Goal: Task Accomplishment & Management: Complete application form

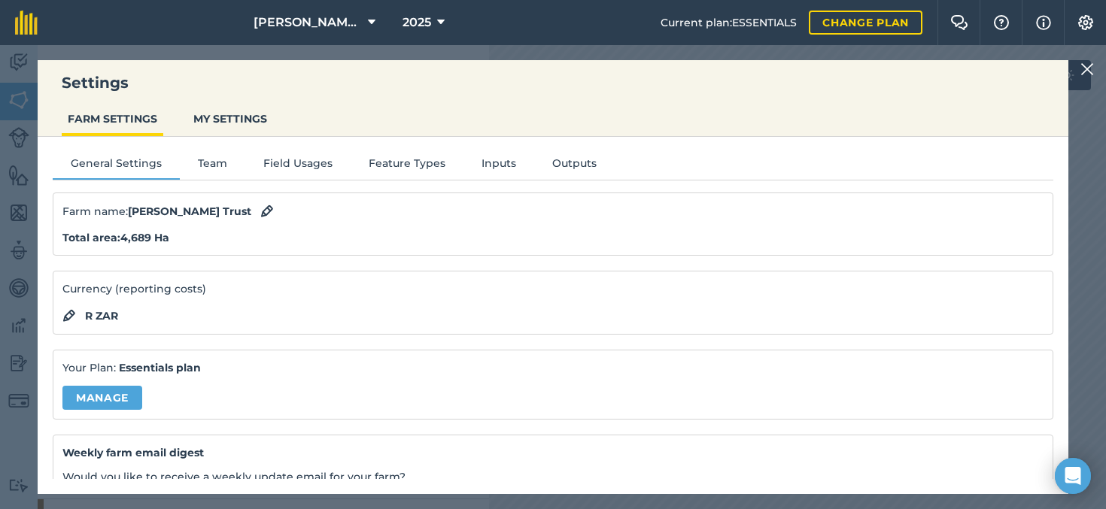
scroll to position [174, 0]
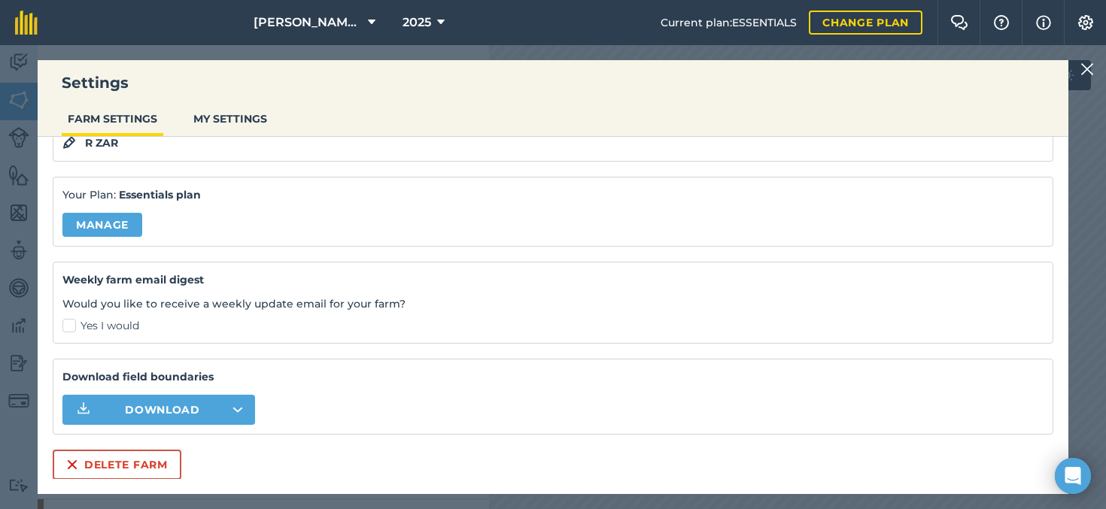
click at [1089, 69] on img at bounding box center [1087, 69] width 14 height 18
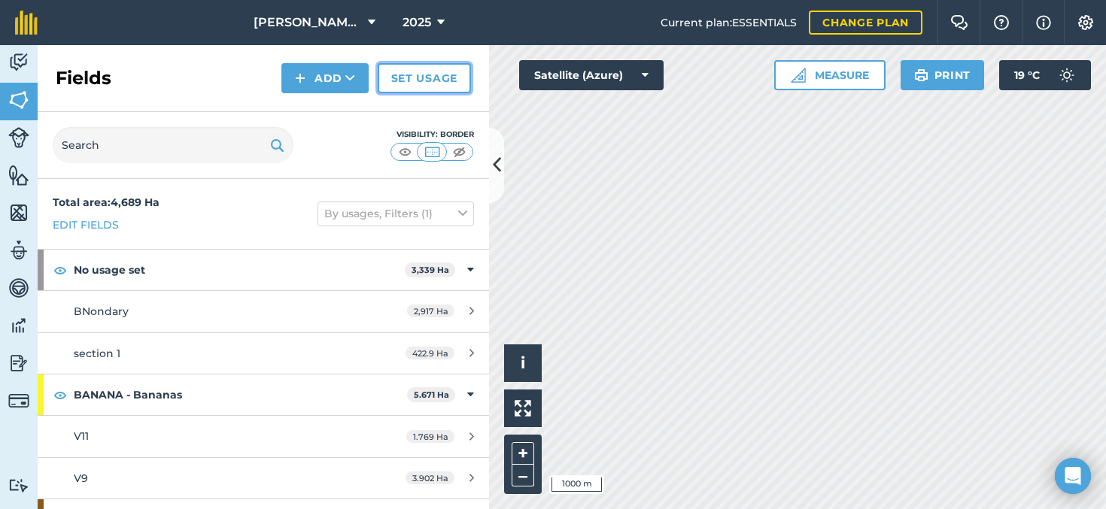
click at [430, 83] on link "Set usage" at bounding box center [424, 78] width 93 height 30
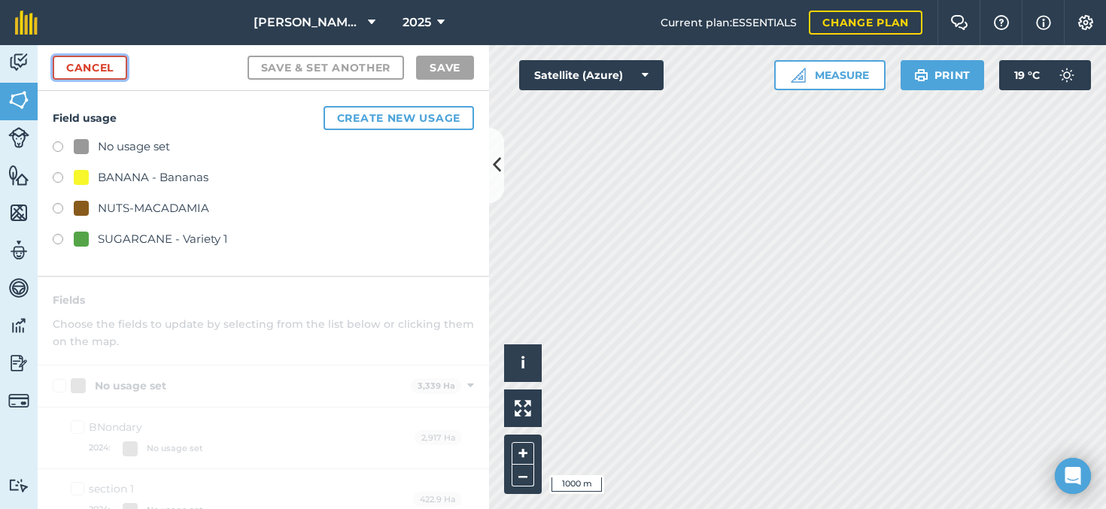
click at [107, 68] on link "Cancel" at bounding box center [90, 68] width 74 height 24
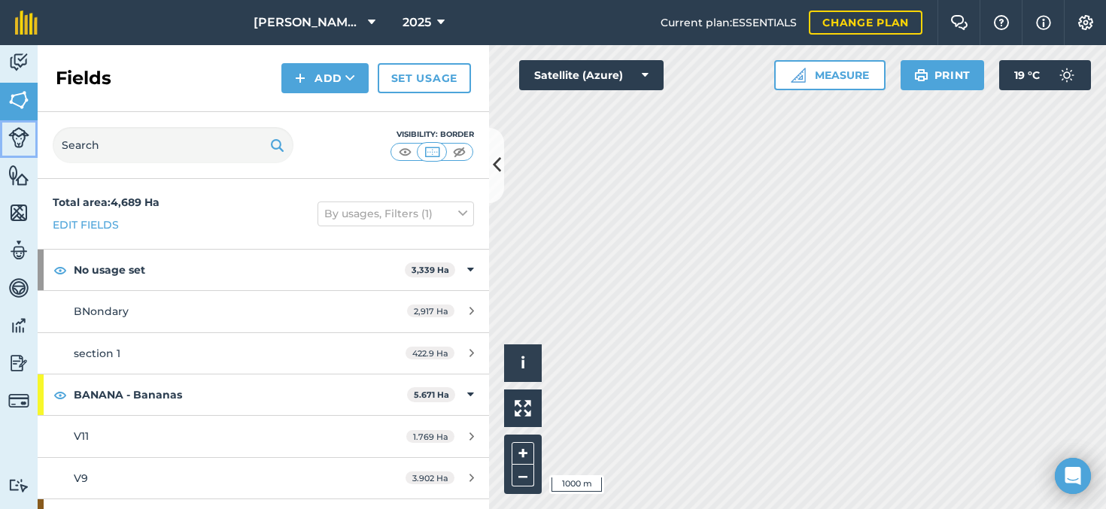
click at [23, 140] on img at bounding box center [18, 137] width 21 height 21
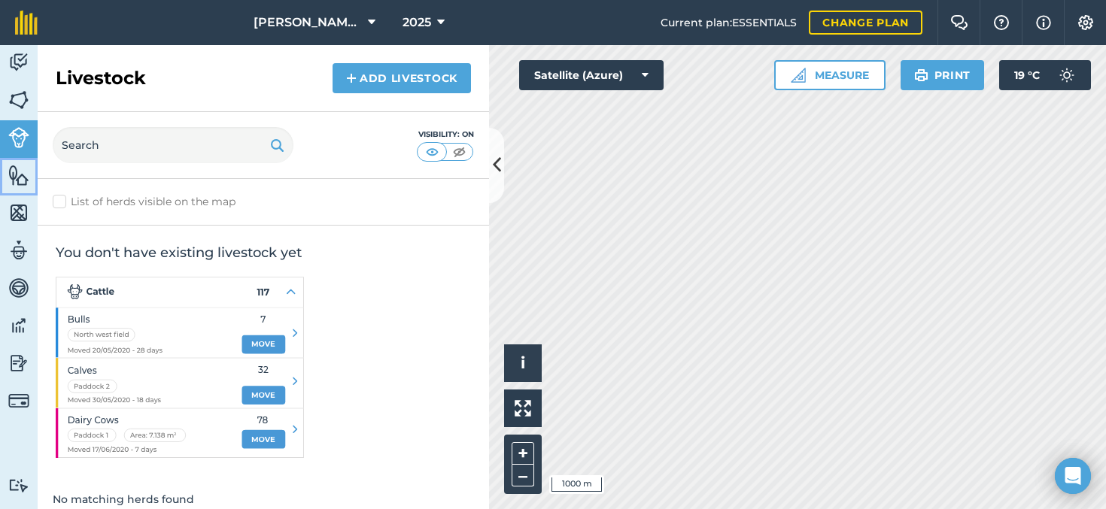
click at [20, 173] on img at bounding box center [18, 175] width 21 height 23
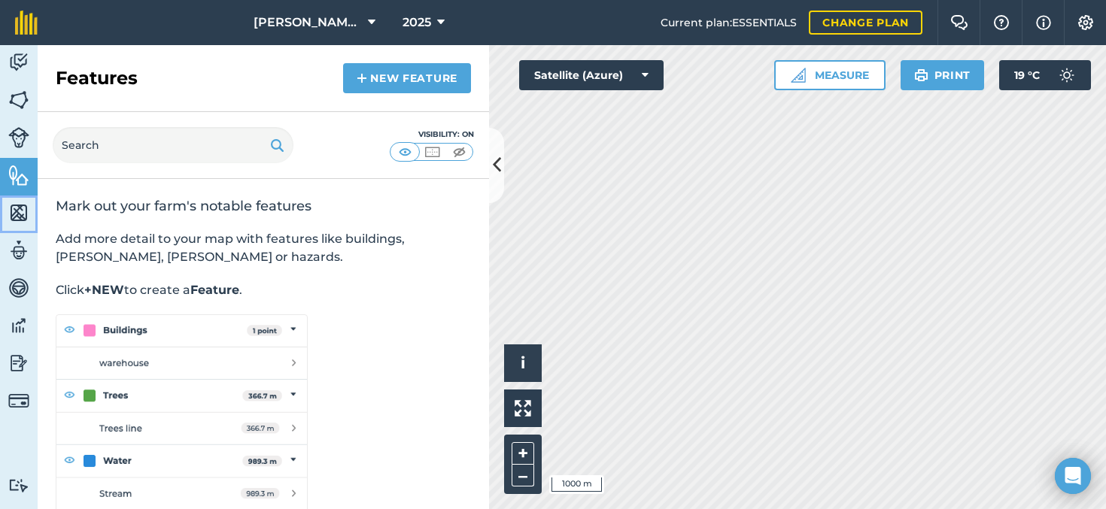
click at [19, 213] on img at bounding box center [18, 213] width 21 height 23
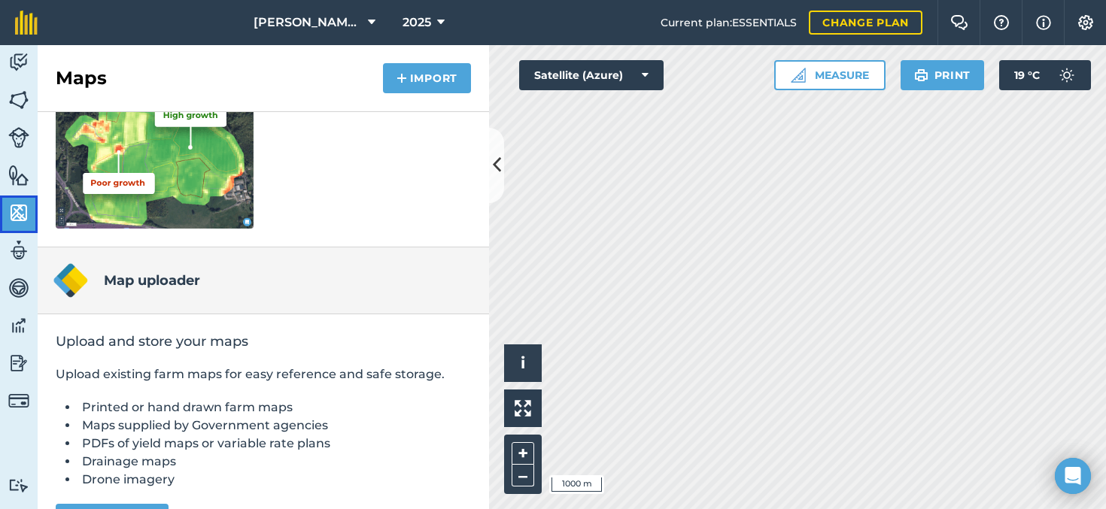
scroll to position [299, 0]
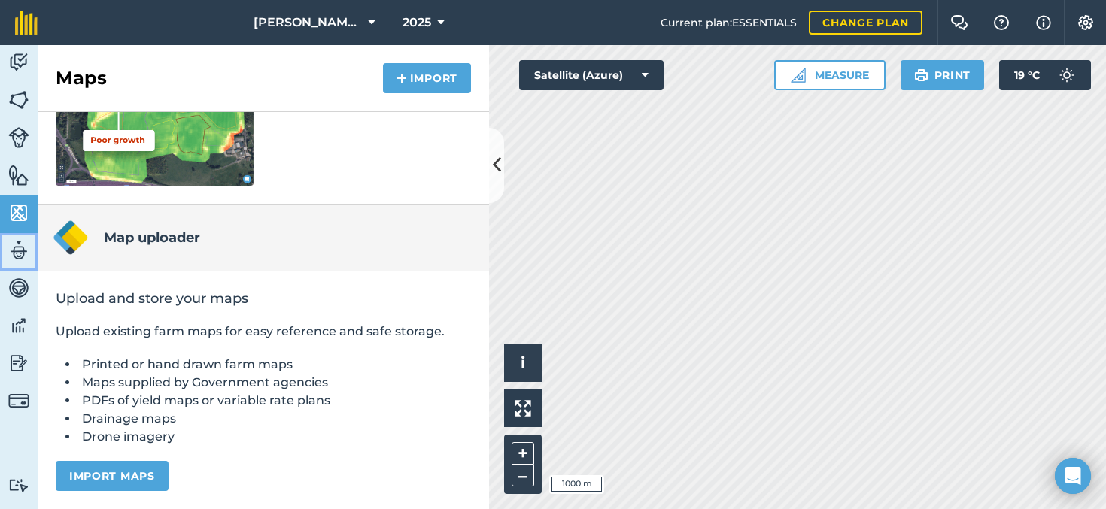
click at [21, 253] on img at bounding box center [18, 250] width 21 height 23
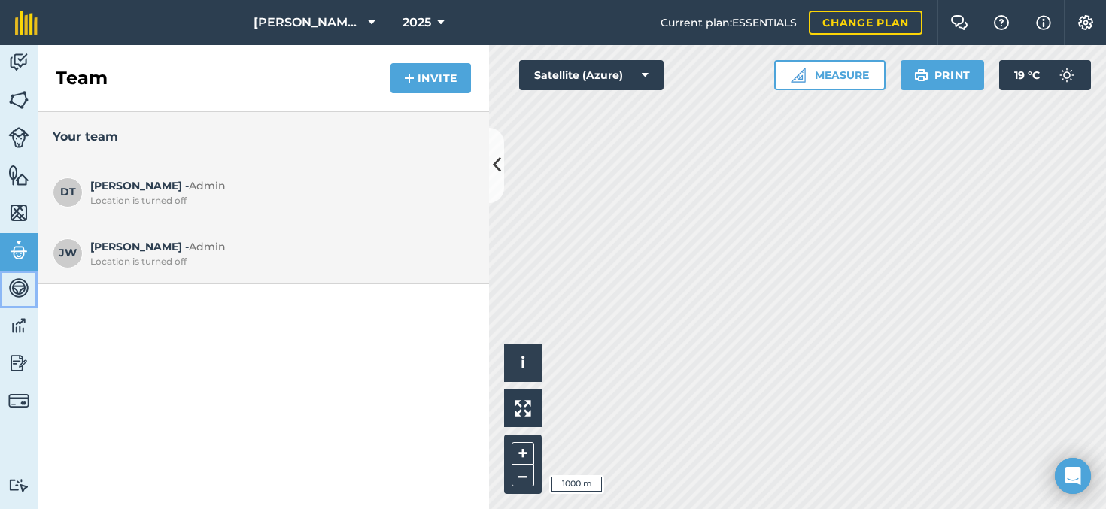
click at [14, 296] on img at bounding box center [18, 288] width 21 height 23
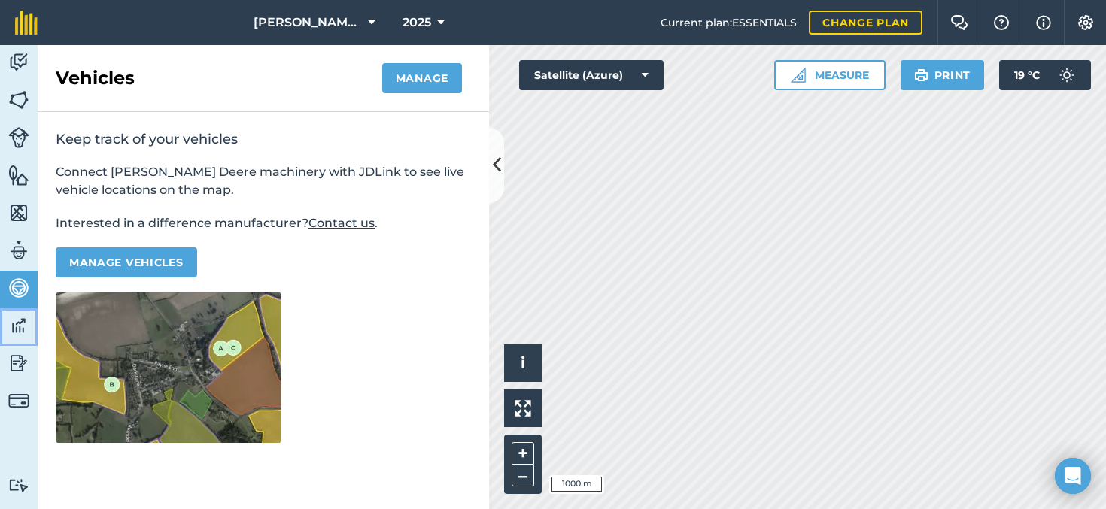
click at [20, 333] on img at bounding box center [18, 325] width 21 height 23
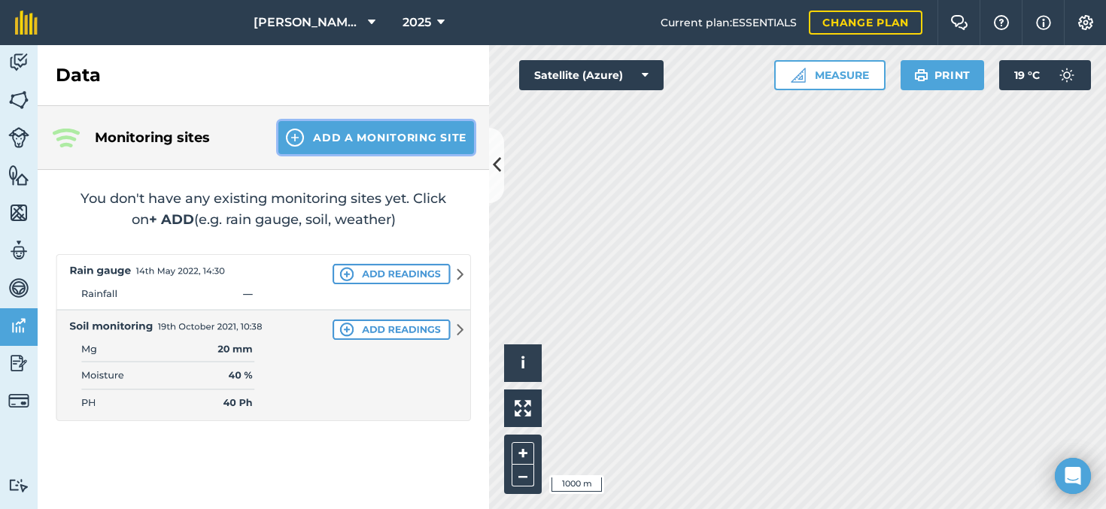
click at [381, 144] on button "Add a Monitoring Site" at bounding box center [376, 137] width 196 height 33
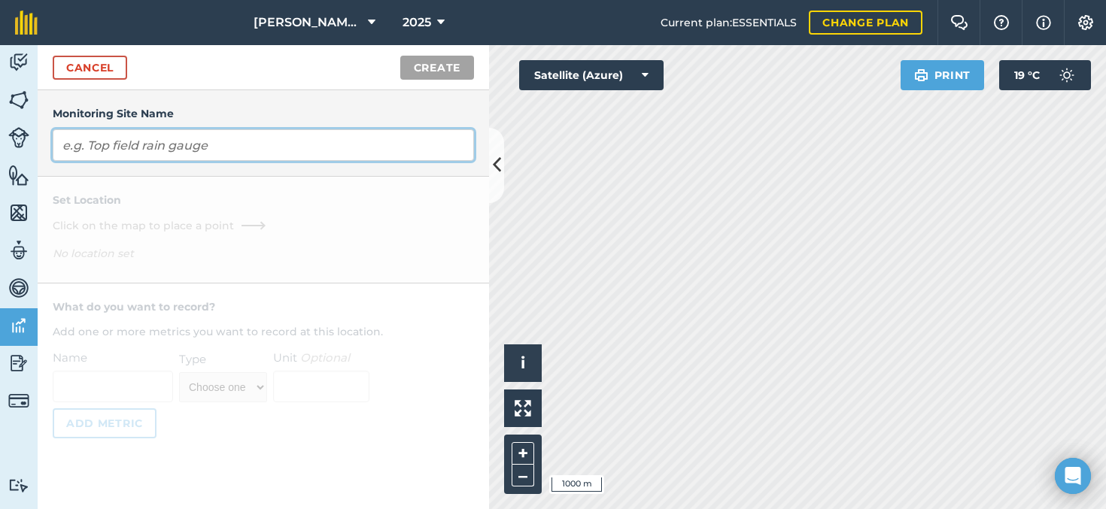
click at [207, 147] on input "text" at bounding box center [263, 145] width 421 height 32
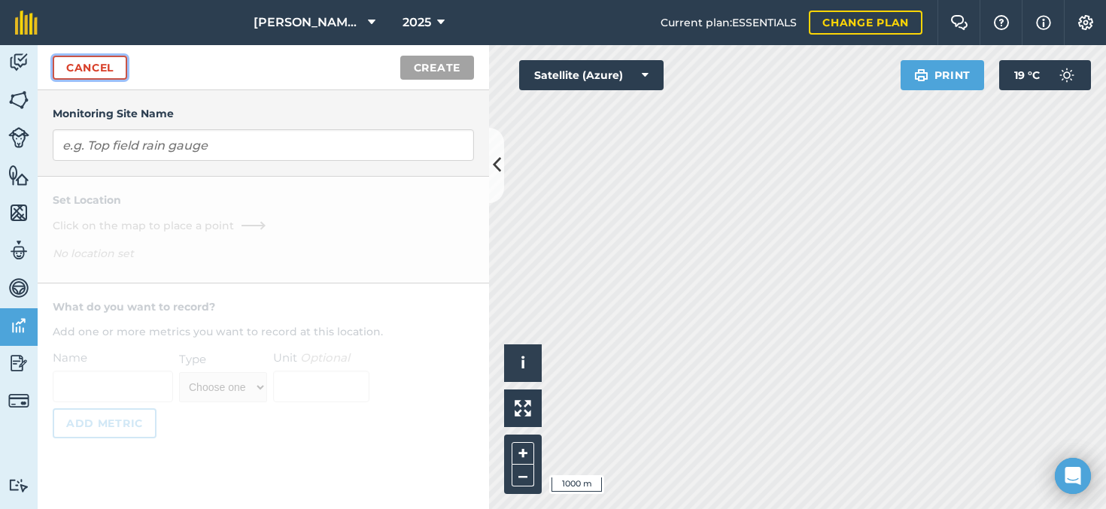
click at [97, 65] on link "Cancel" at bounding box center [90, 68] width 74 height 24
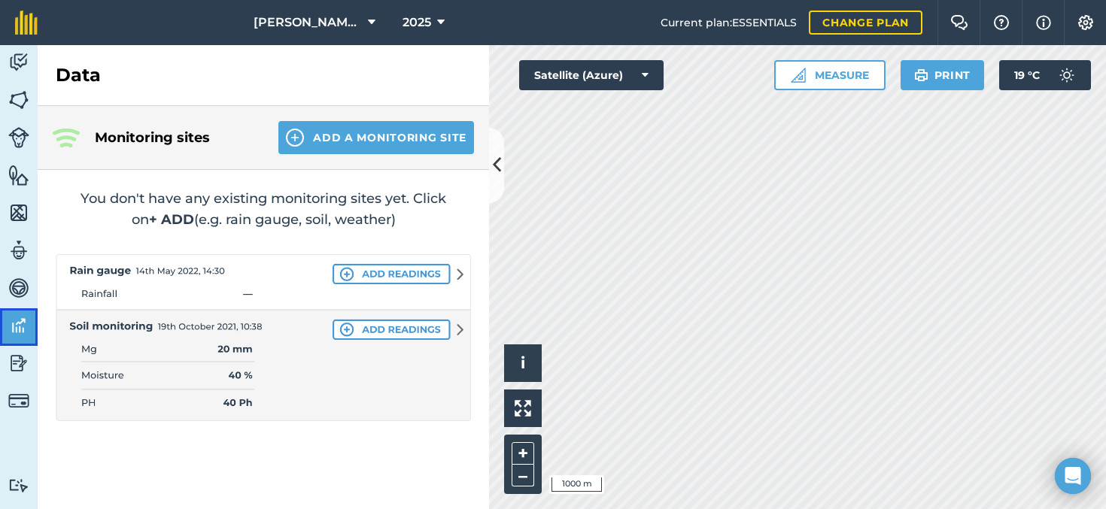
click at [18, 337] on link "Data" at bounding box center [19, 327] width 38 height 38
click at [21, 366] on img at bounding box center [18, 363] width 21 height 23
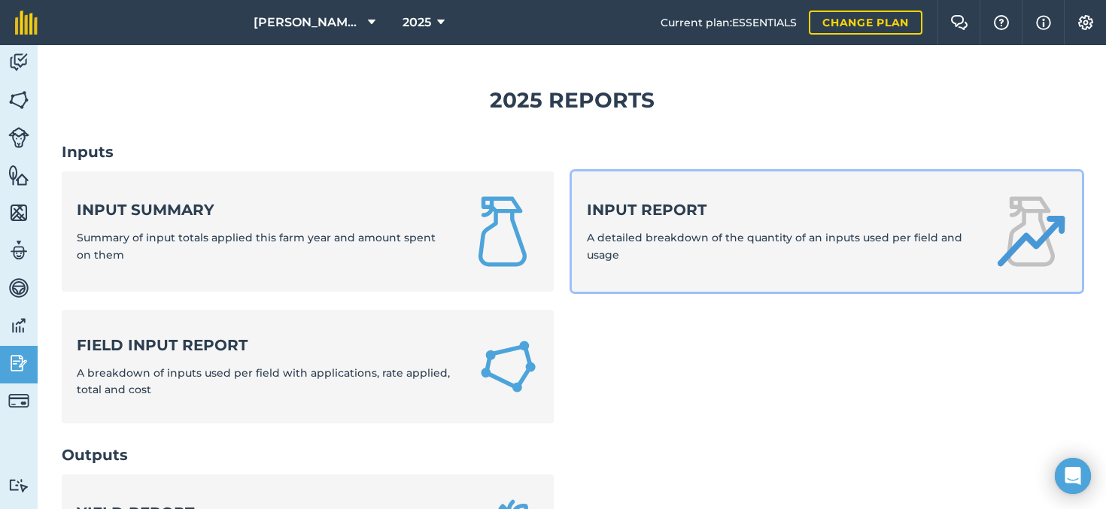
click at [648, 238] on span "A detailed breakdown of the quantity of an inputs used per field and usage" at bounding box center [774, 246] width 375 height 30
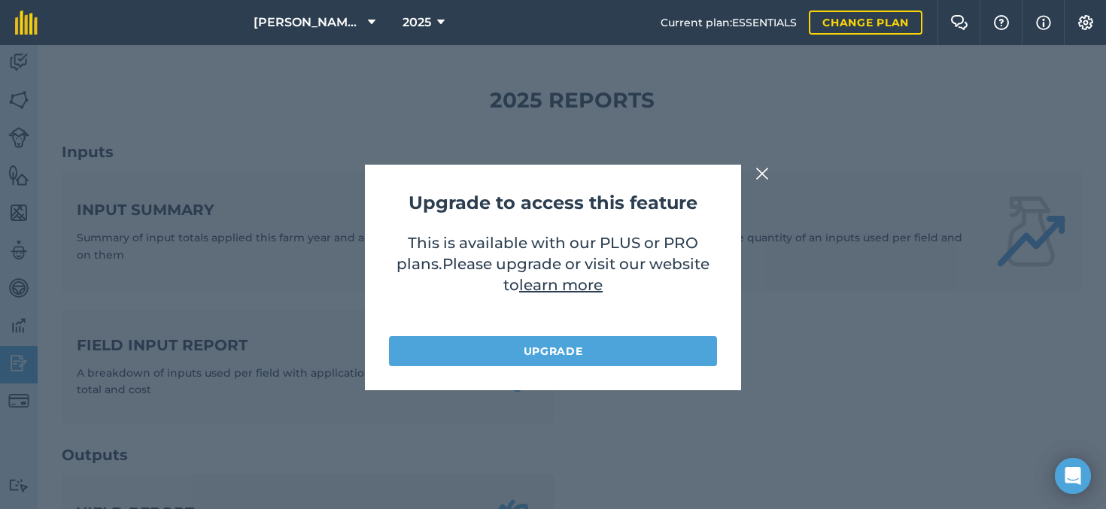
click at [758, 174] on img at bounding box center [762, 174] width 14 height 18
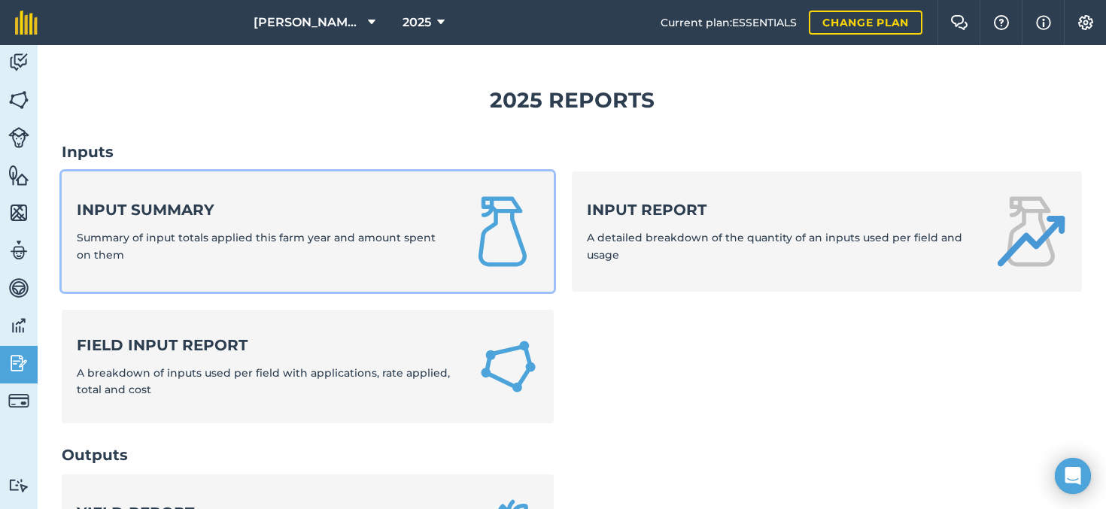
click at [436, 234] on span "Summary of input totals applied this farm year and amount spent on them" at bounding box center [256, 246] width 359 height 30
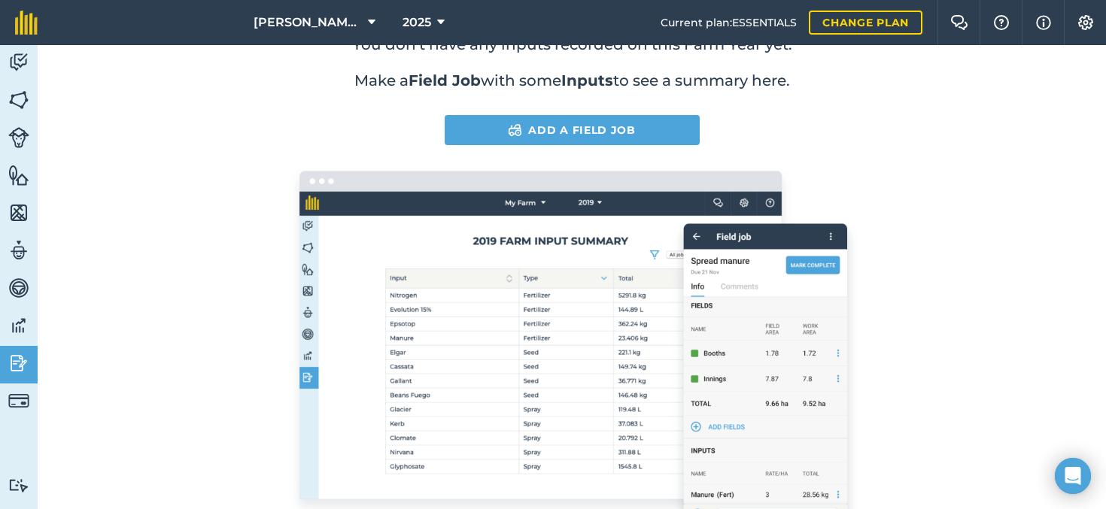
scroll to position [154, 0]
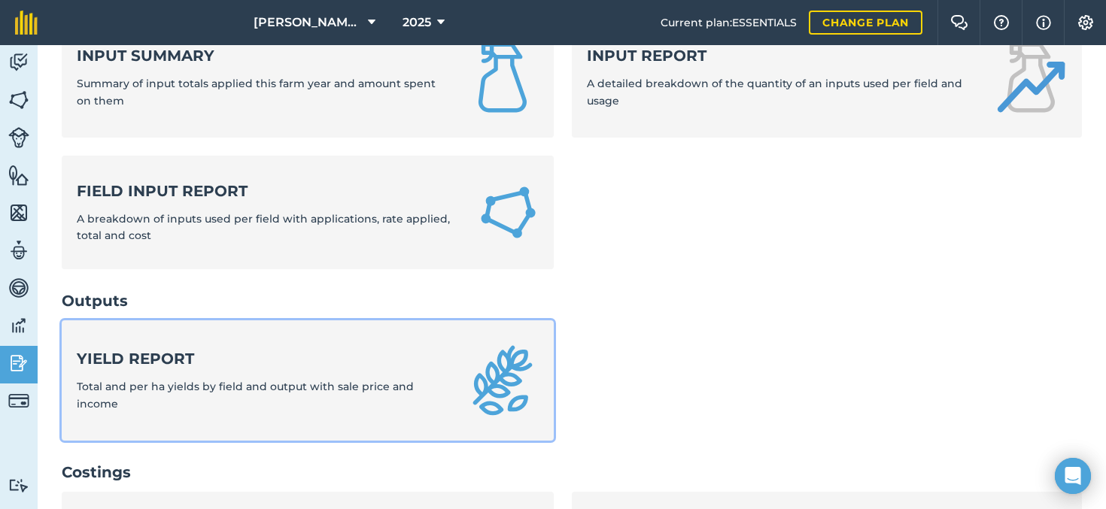
click at [272, 363] on strong "Yield report" at bounding box center [263, 358] width 372 height 21
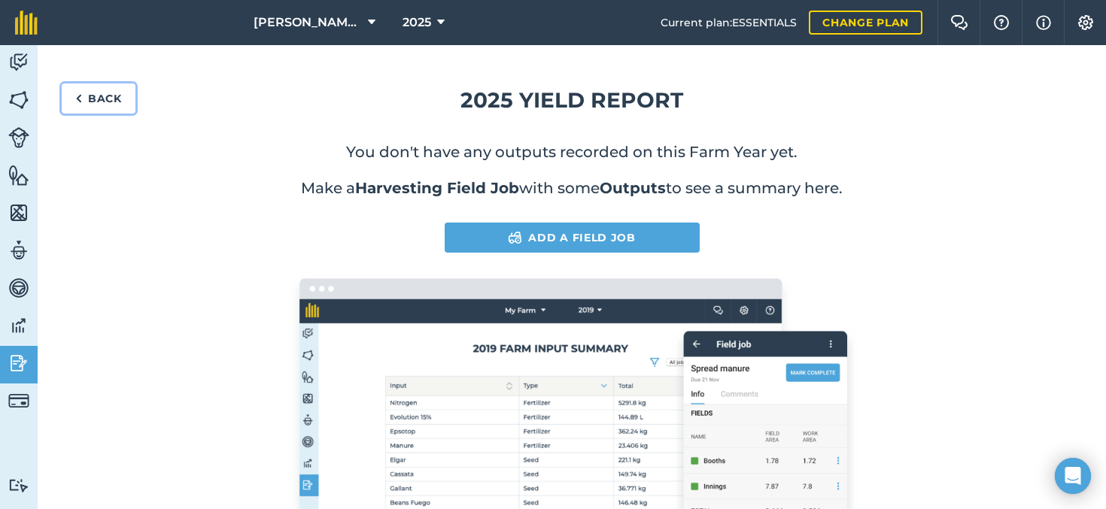
click at [93, 99] on link "Back" at bounding box center [99, 98] width 74 height 30
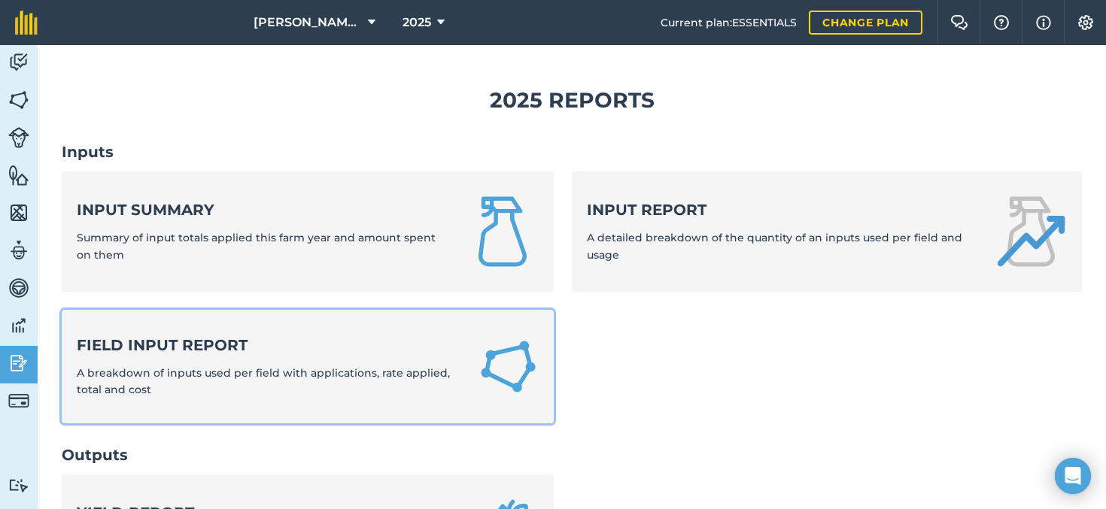
click at [211, 378] on span "A breakdown of inputs used per field with applications, rate applied, total and…" at bounding box center [263, 381] width 373 height 30
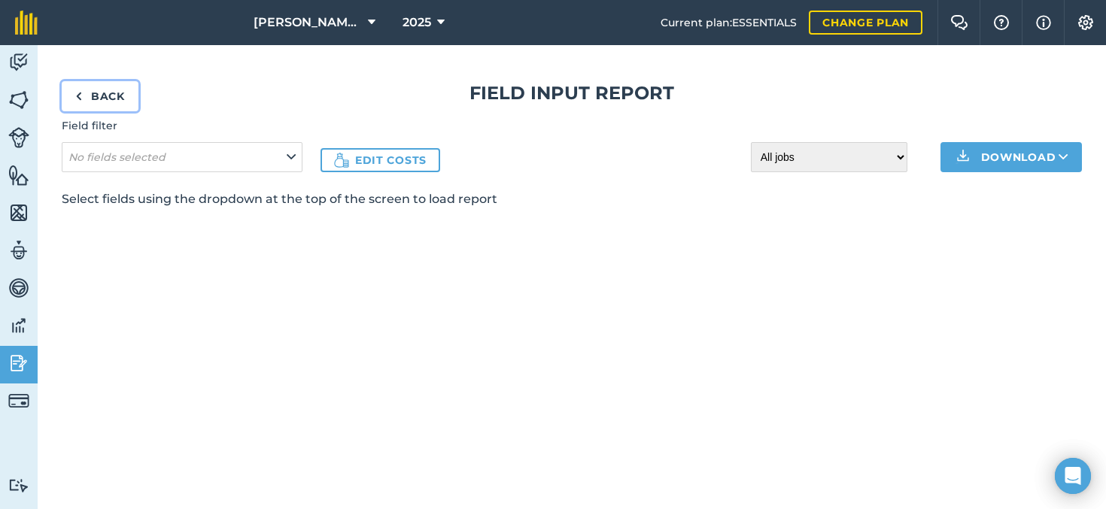
click at [83, 100] on link "Back" at bounding box center [100, 96] width 77 height 30
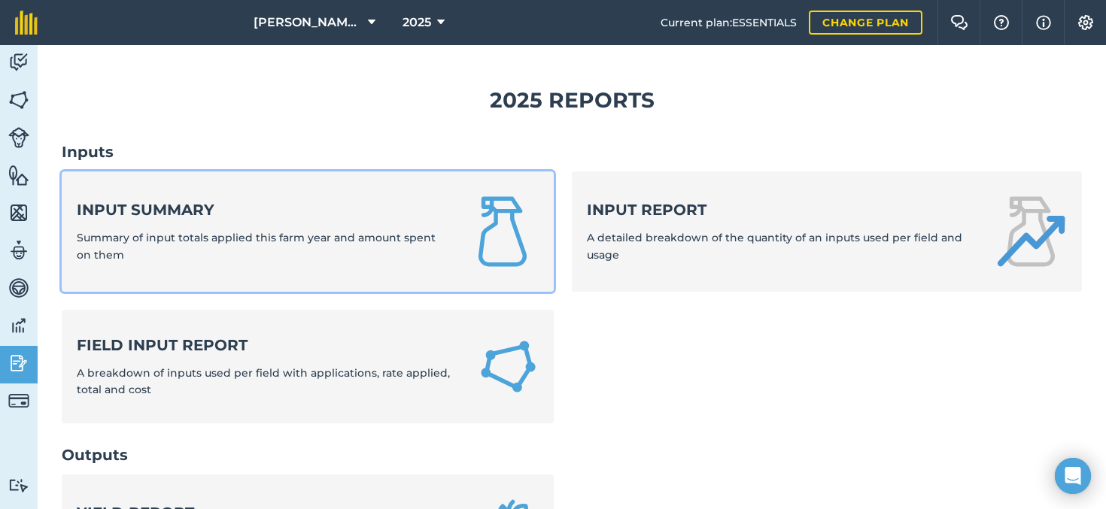
click at [162, 233] on span "Summary of input totals applied this farm year and amount spent on them" at bounding box center [256, 246] width 359 height 30
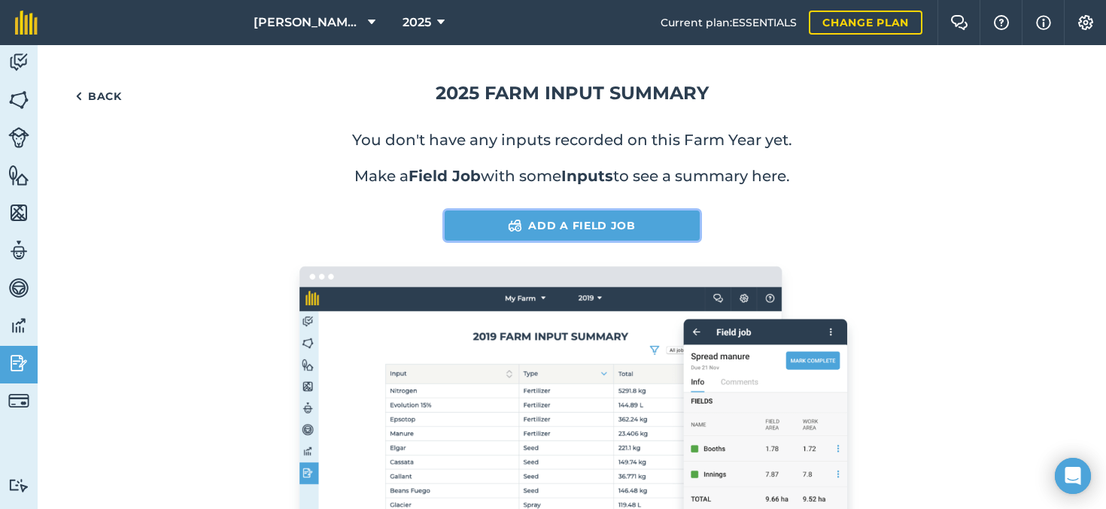
click at [544, 230] on link "Add a Field Job" at bounding box center [572, 226] width 255 height 30
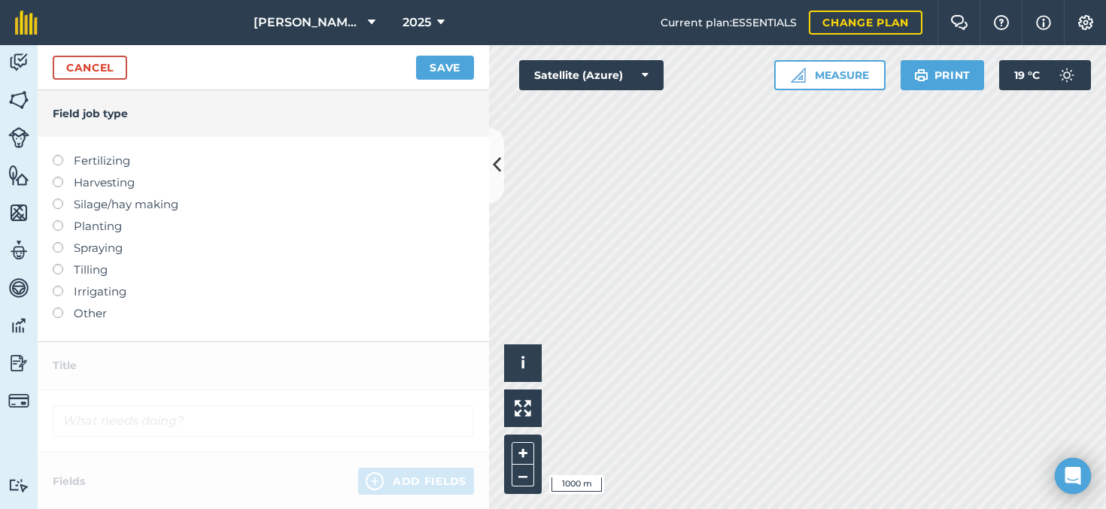
click at [120, 162] on label "Fertilizing" at bounding box center [263, 161] width 421 height 18
type input "Fertilizing"
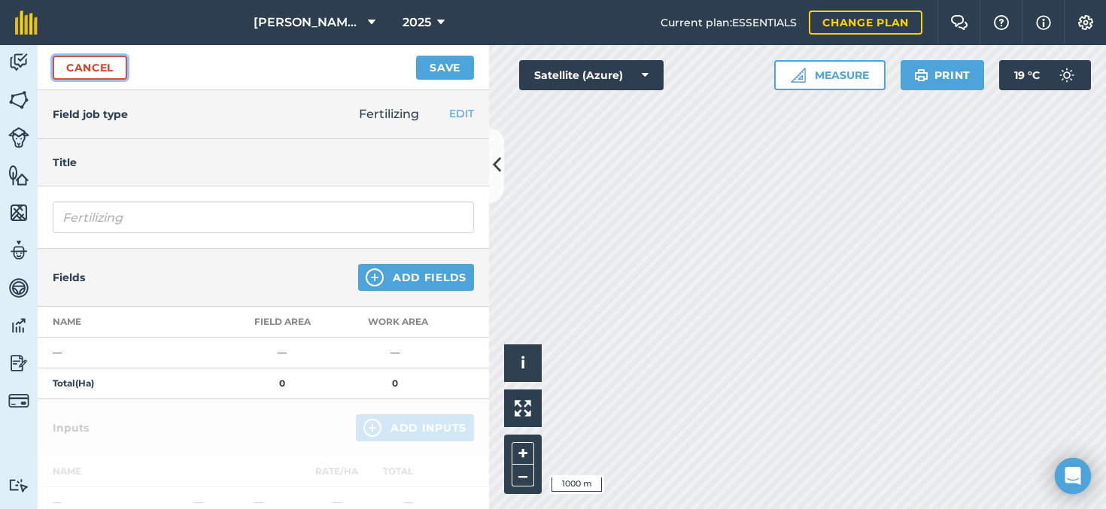
click at [96, 70] on link "Cancel" at bounding box center [90, 68] width 74 height 24
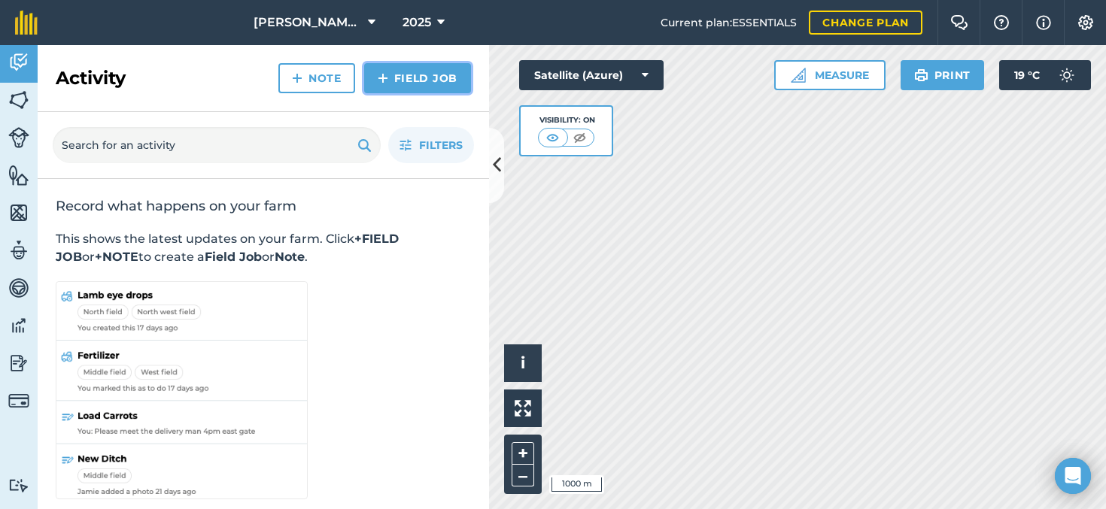
click at [408, 71] on link "Field Job" at bounding box center [417, 78] width 107 height 30
